Goal: Navigation & Orientation: Find specific page/section

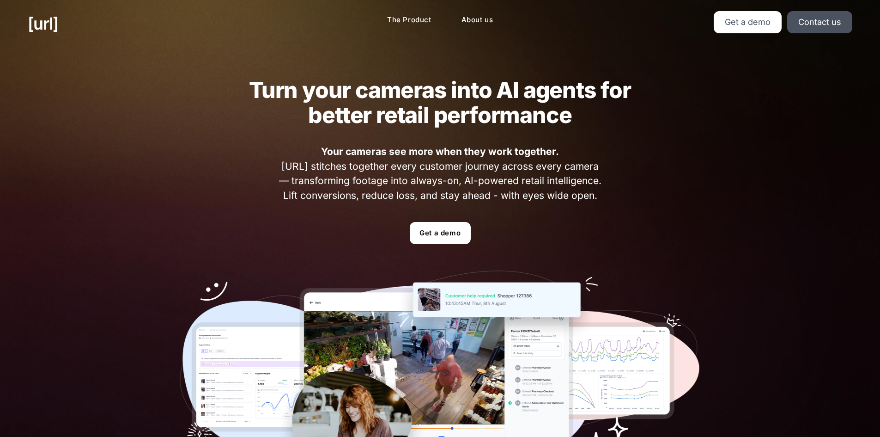
click at [433, 234] on link "Get a demo" at bounding box center [440, 233] width 61 height 22
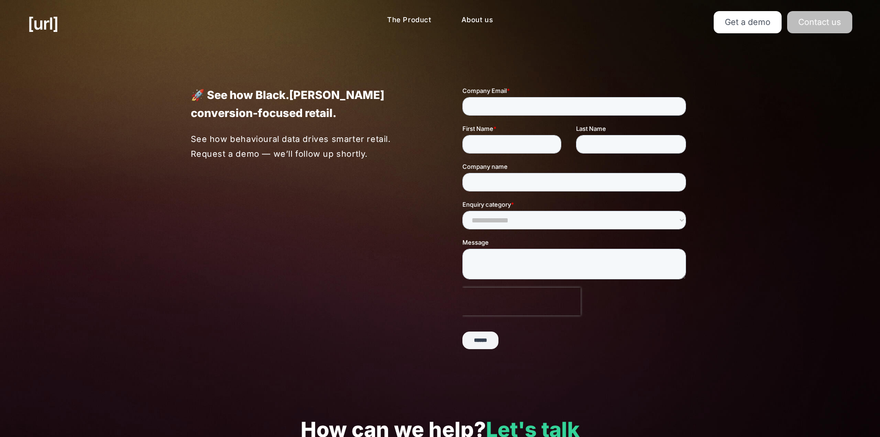
click at [819, 18] on link "Contact us" at bounding box center [819, 22] width 65 height 22
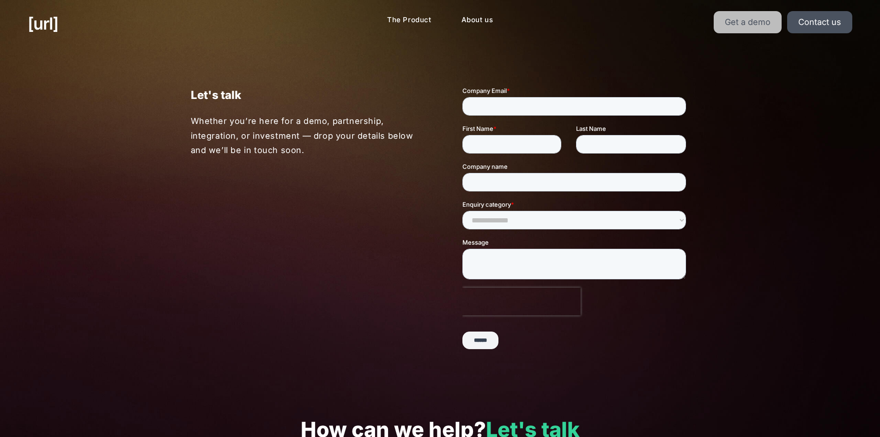
click at [753, 21] on link "Get a demo" at bounding box center [748, 22] width 68 height 22
